Goal: Go to known website: Go to known website

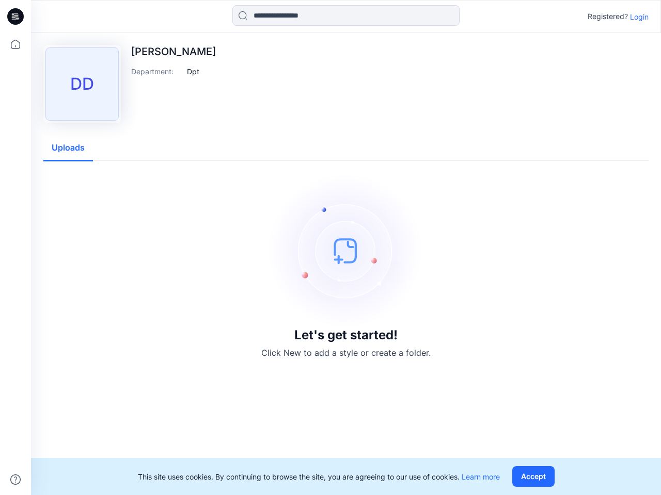
click at [330, 248] on img at bounding box center [345, 250] width 155 height 155
click at [16, 17] on icon at bounding box center [17, 17] width 4 height 1
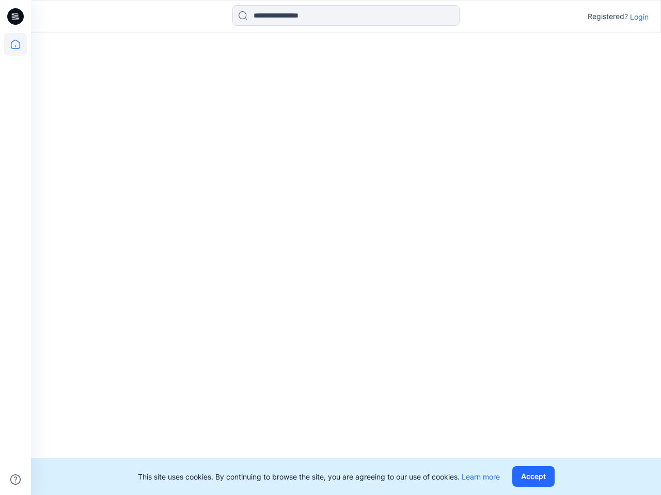
click at [15, 44] on icon at bounding box center [15, 44] width 23 height 23
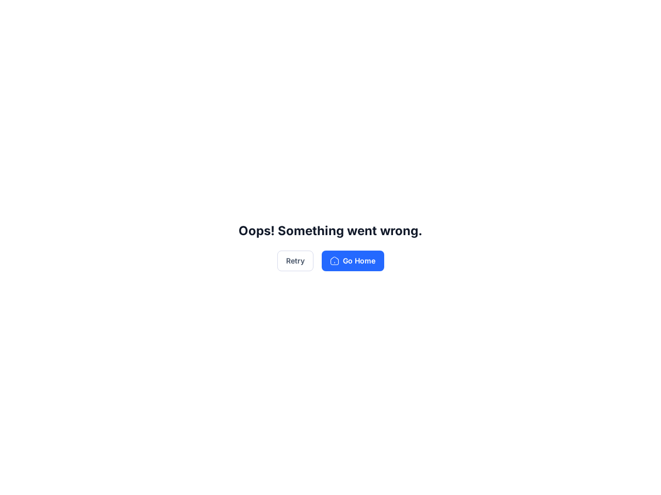
click at [346, 15] on div "Oops! Something went wrong. Retry Go Home" at bounding box center [330, 247] width 661 height 495
click at [639, 17] on div "Oops! Something went wrong. Retry Go Home" at bounding box center [330, 247] width 661 height 495
click at [193, 71] on div "Oops! Something went wrong. Retry Go Home" at bounding box center [330, 247] width 661 height 495
click at [68, 148] on div "Oops! Something went wrong. Retry Go Home" at bounding box center [330, 247] width 661 height 495
click at [535, 477] on div "Oops! Something went wrong. Retry Go Home" at bounding box center [330, 247] width 661 height 495
